Goal: Task Accomplishment & Management: Use online tool/utility

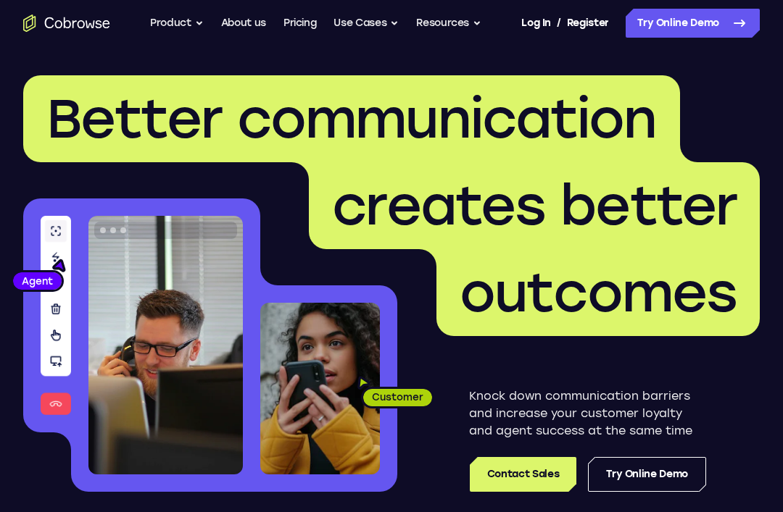
click at [707, 14] on link "Try Online Demo" at bounding box center [692, 23] width 134 height 29
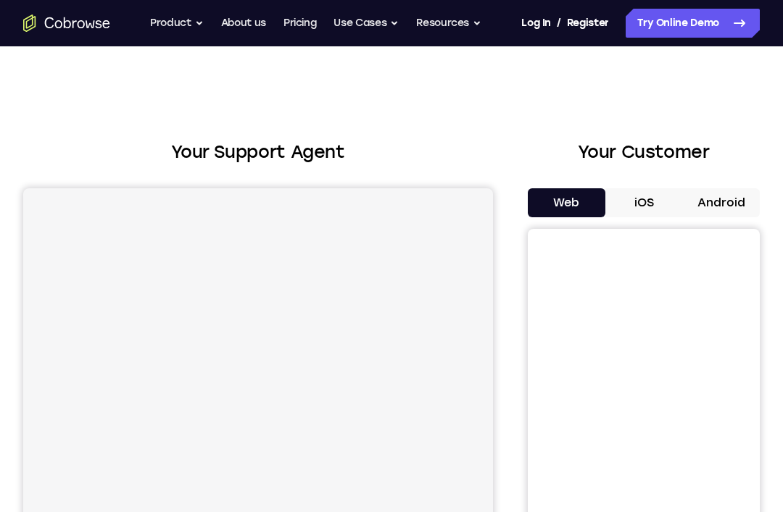
click at [729, 206] on button "Android" at bounding box center [721, 202] width 78 height 29
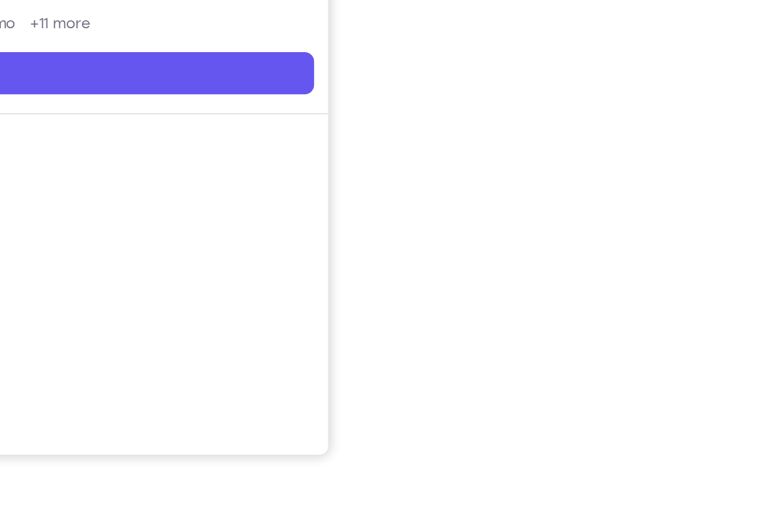
scroll to position [226, 0]
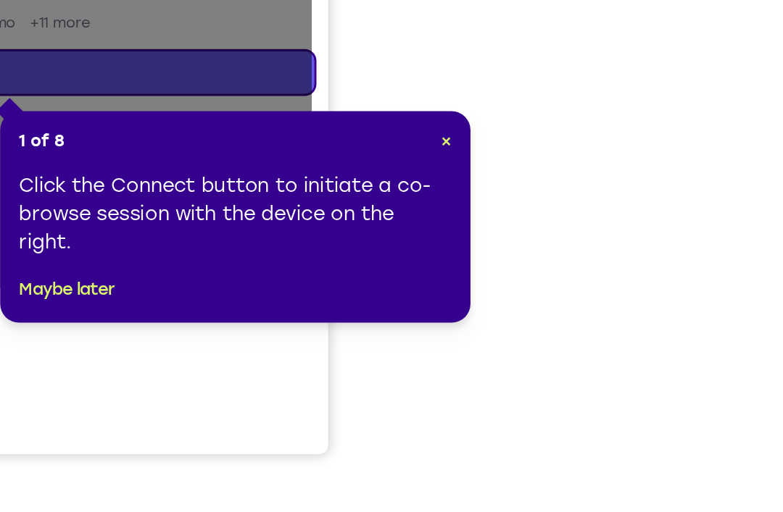
click at [562, 249] on span "×" at bounding box center [565, 255] width 7 height 12
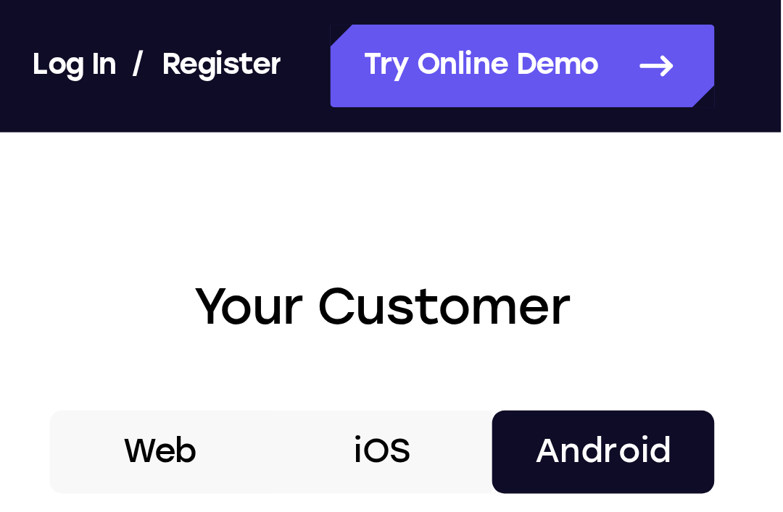
scroll to position [0, 0]
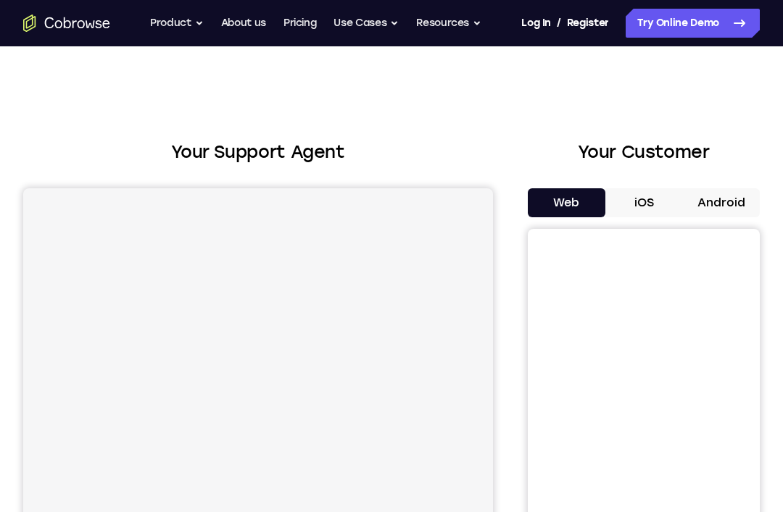
click at [715, 216] on button "Android" at bounding box center [721, 202] width 78 height 29
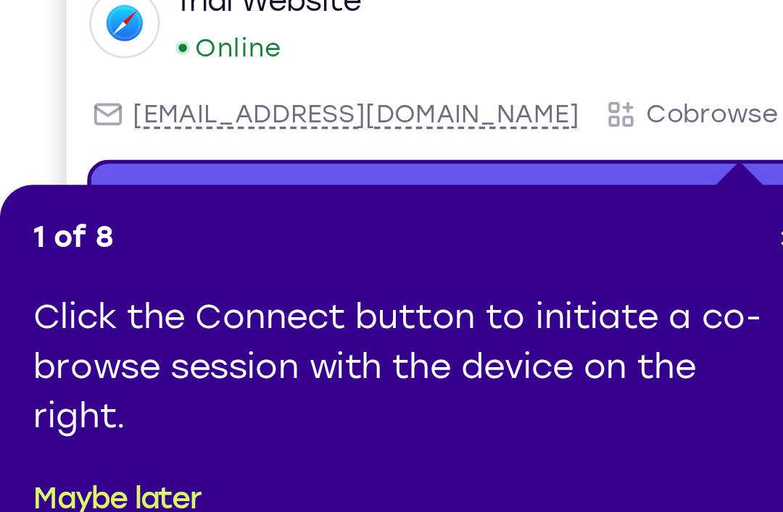
scroll to position [50, 0]
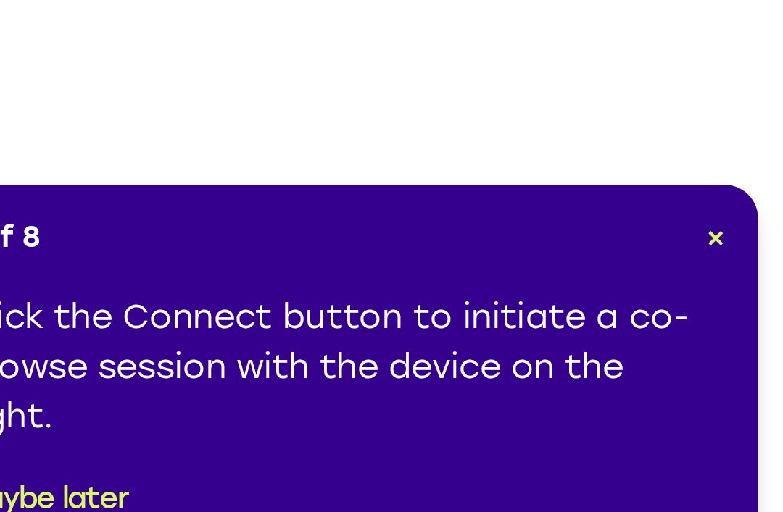
click at [756, 394] on span "×" at bounding box center [759, 400] width 7 height 12
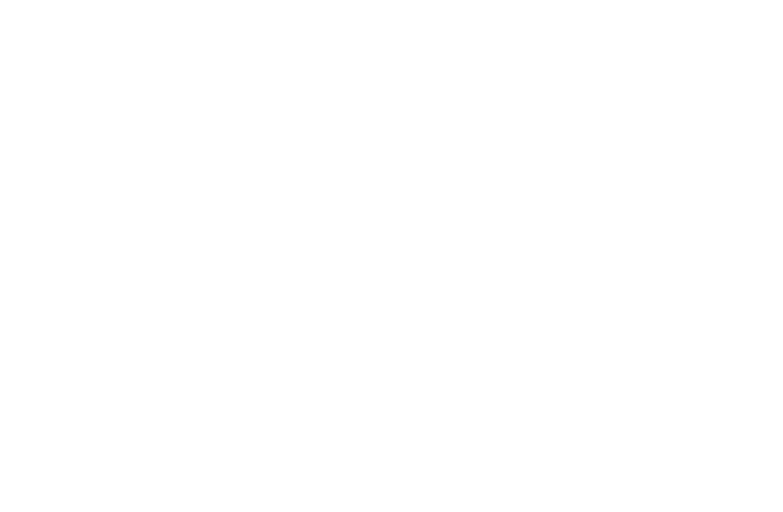
scroll to position [207, 0]
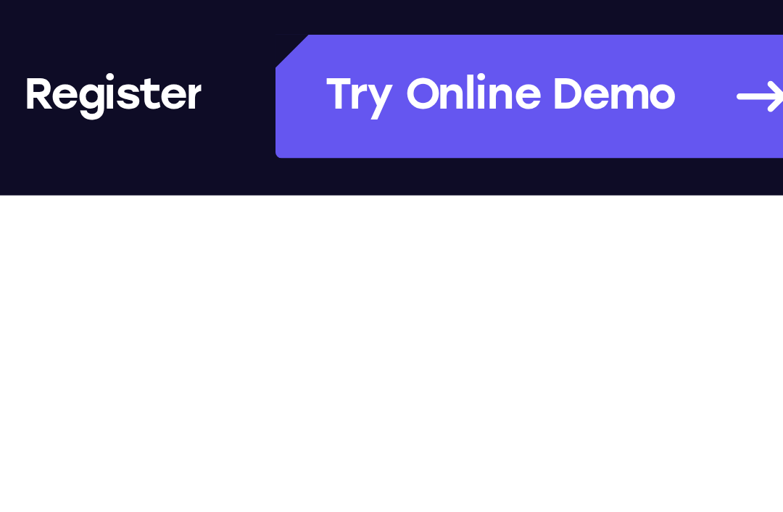
scroll to position [199, 0]
